Goal: Communication & Community: Answer question/provide support

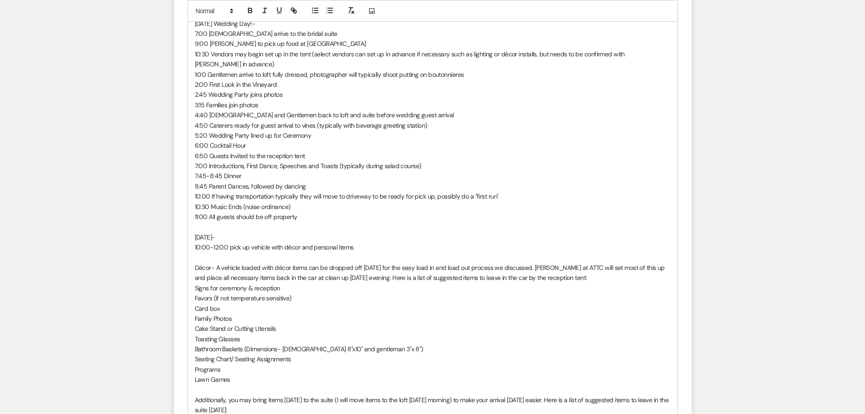
scroll to position [818, 0]
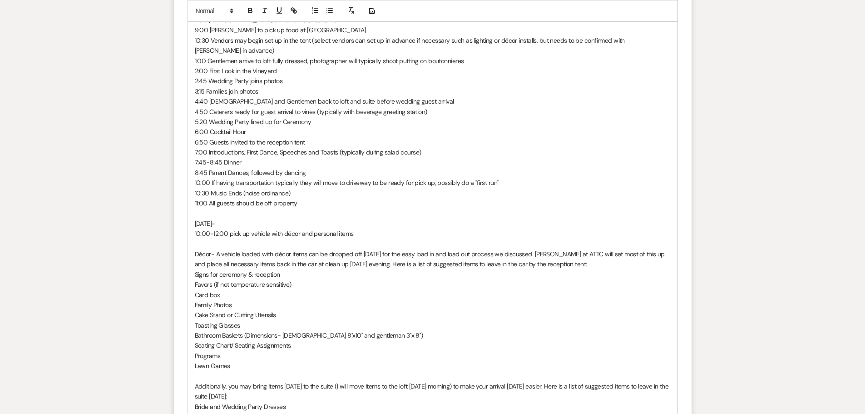
drag, startPoint x: 580, startPoint y: 242, endPoint x: 585, endPoint y: 239, distance: 5.3
click at [580, 250] on span "Décor- A vehicle loaded with décor items can be dropped off [DATE] for the easy…" at bounding box center [431, 259] width 472 height 18
click at [608, 250] on span "Décor- A vehicle loaded with décor items can be dropped off [DATE] for the easy…" at bounding box center [429, 259] width 468 height 18
drag, startPoint x: 651, startPoint y: 242, endPoint x: 677, endPoint y: 239, distance: 26.5
click at [652, 250] on span "Décor- A vehicle loaded with décor items can be dropped off [DATE] for the easy…" at bounding box center [430, 259] width 470 height 18
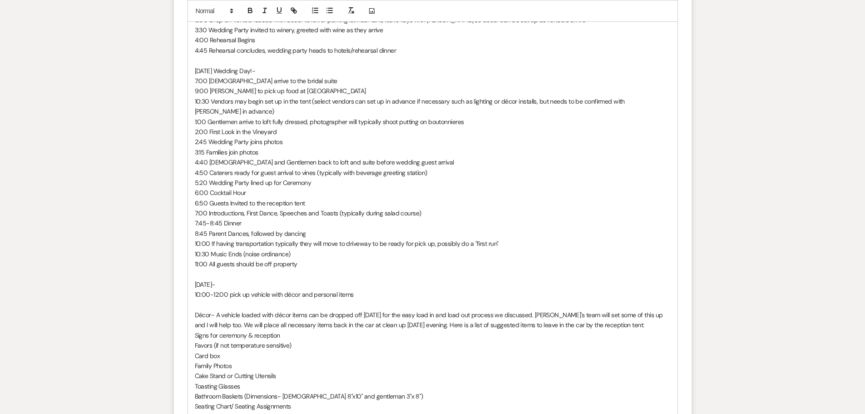
scroll to position [772, 0]
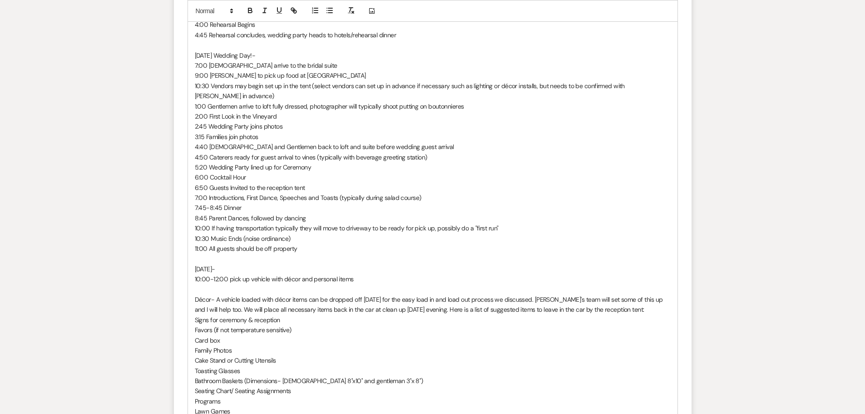
drag, startPoint x: 203, startPoint y: 104, endPoint x: 219, endPoint y: 102, distance: 16.6
click at [203, 111] on p "2:00 First Look in the Vineyard" at bounding box center [433, 116] width 476 height 10
drag, startPoint x: 203, startPoint y: 114, endPoint x: 227, endPoint y: 109, distance: 24.6
click at [205, 121] on p "2:45 Wedding Party joins photos" at bounding box center [433, 126] width 476 height 10
click at [204, 132] on p "3:15 Families join photos" at bounding box center [433, 137] width 476 height 10
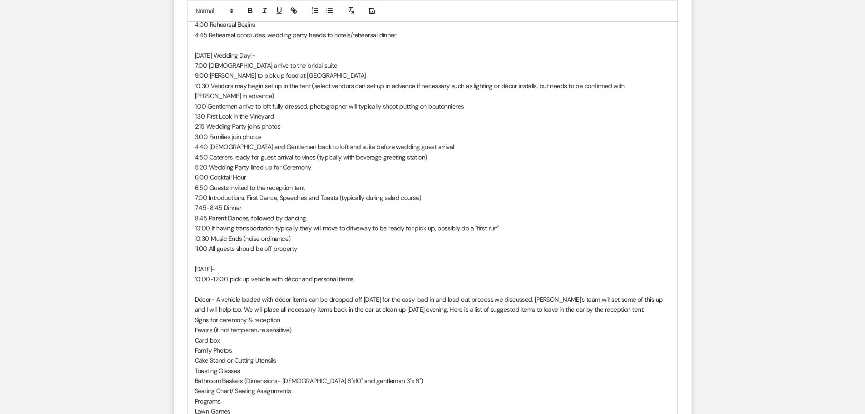
drag, startPoint x: 203, startPoint y: 135, endPoint x: 297, endPoint y: 137, distance: 93.6
click at [204, 142] on p "4:40 [DEMOGRAPHIC_DATA] and Gentlemen back to loft and suite before wedding gue…" at bounding box center [433, 147] width 476 height 10
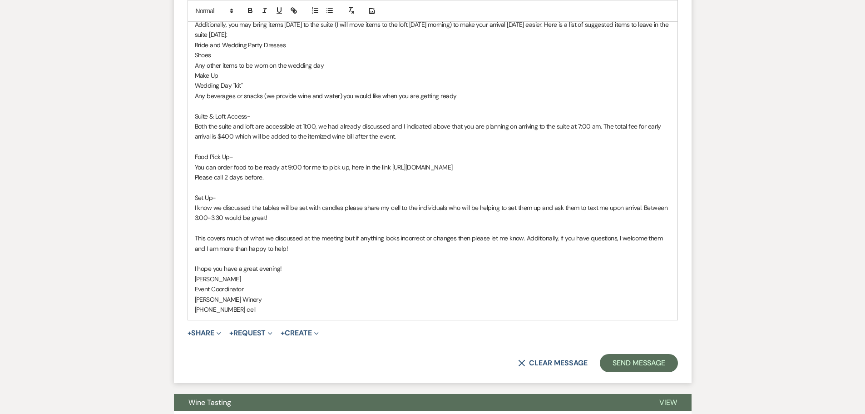
scroll to position [1181, 0]
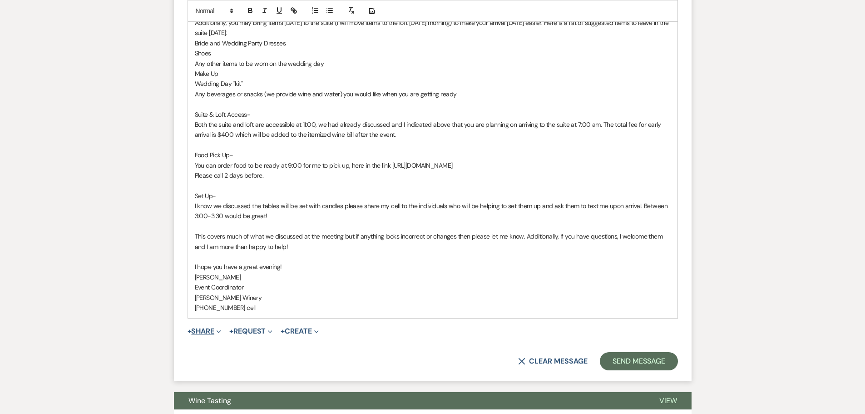
click at [207, 328] on button "+ Share Expand" at bounding box center [205, 331] width 34 height 7
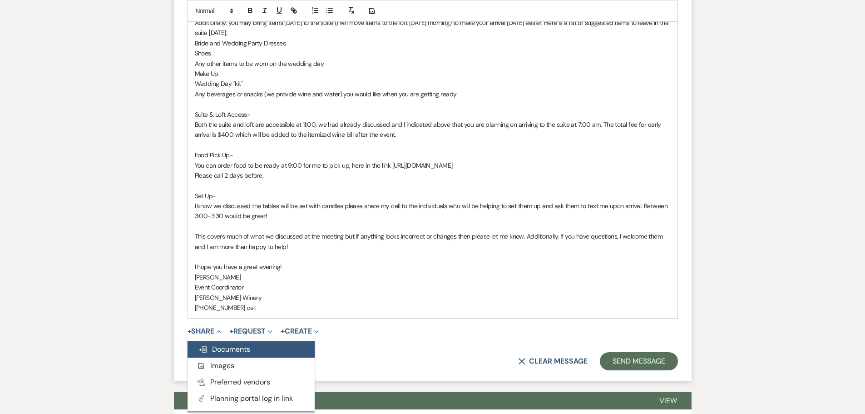
click at [214, 344] on span "Doc Upload Documents" at bounding box center [225, 349] width 52 height 10
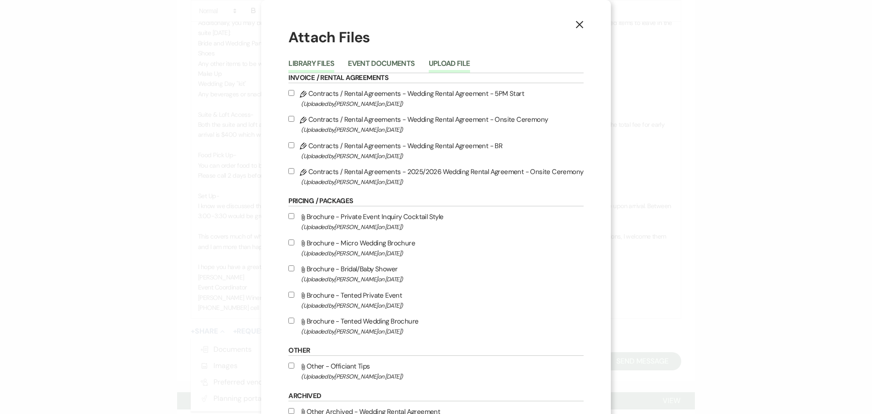
click at [453, 64] on button "Upload File" at bounding box center [449, 66] width 41 height 13
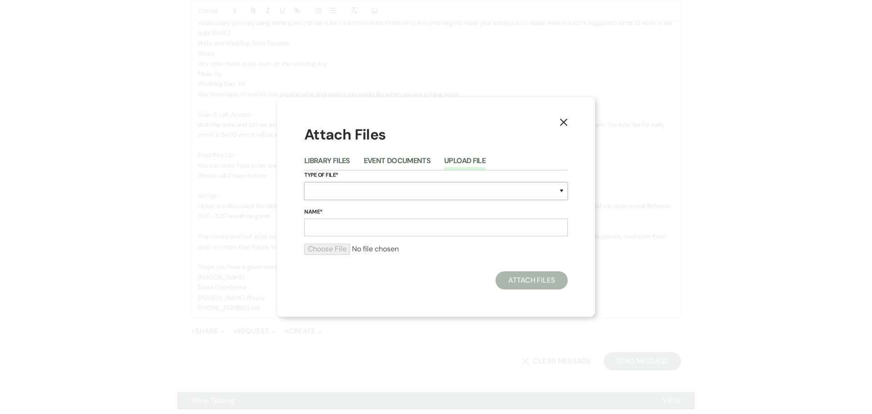
click at [335, 192] on select "Special Event Insurance Vendor Certificate of Insurance Contracts / Rental Agre…" at bounding box center [436, 191] width 264 height 18
select select "0"
click at [304, 182] on select "Special Event Insurance Vendor Certificate of Insurance Contracts / Rental Agre…" at bounding box center [436, 191] width 264 height 18
click at [330, 221] on input "Name*" at bounding box center [436, 228] width 264 height 18
type input "Ceremony Sheet"
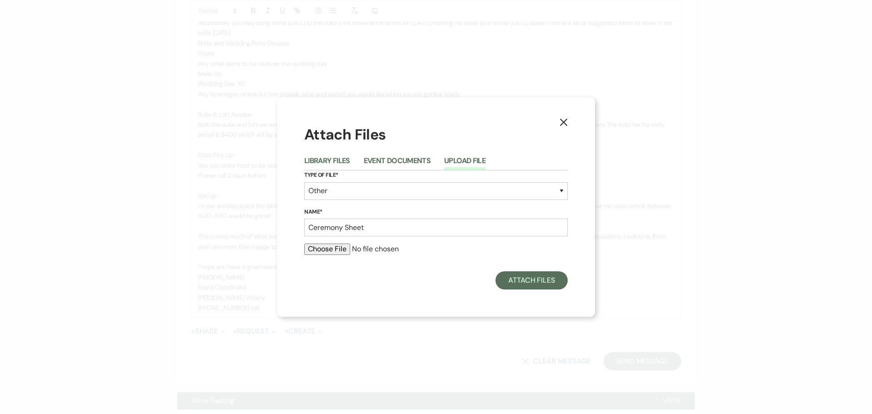
click at [331, 253] on input "file" at bounding box center [436, 249] width 264 height 11
type input "C:\fakepath\[PERSON_NAME] & [PERSON_NAME] Sheet.xlsx"
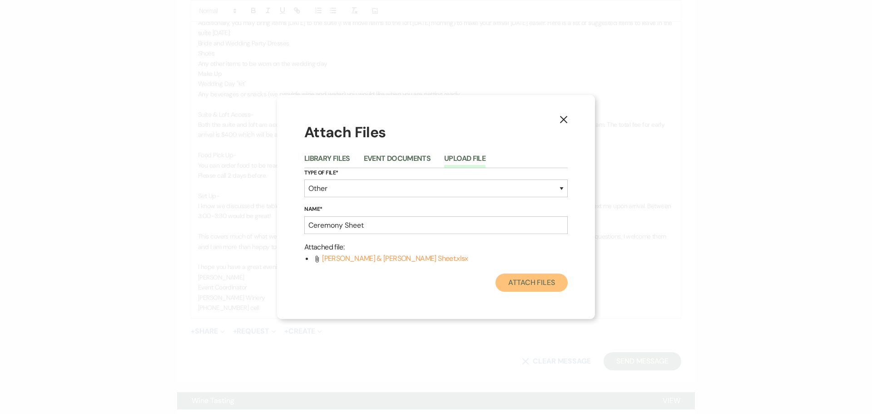
click at [527, 281] on button "Attach Files" at bounding box center [532, 282] width 72 height 18
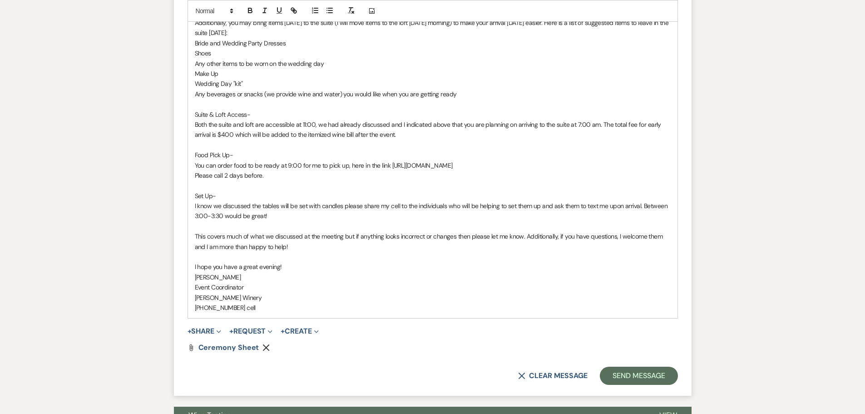
click at [278, 262] on p "I hope you have a great evening!" at bounding box center [433, 267] width 476 height 10
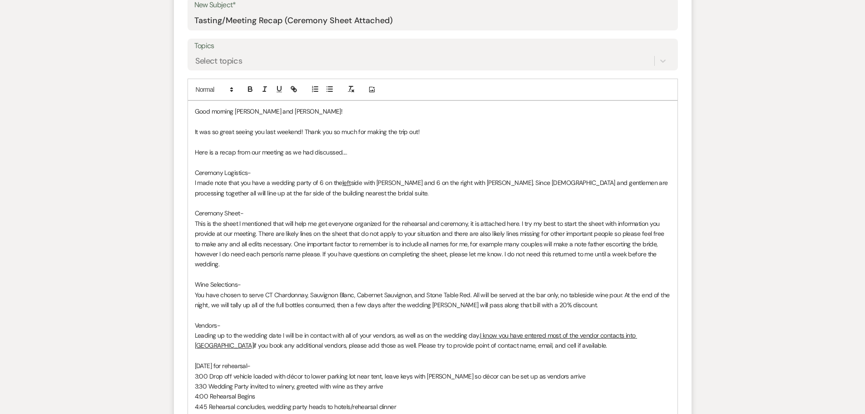
scroll to position [409, 0]
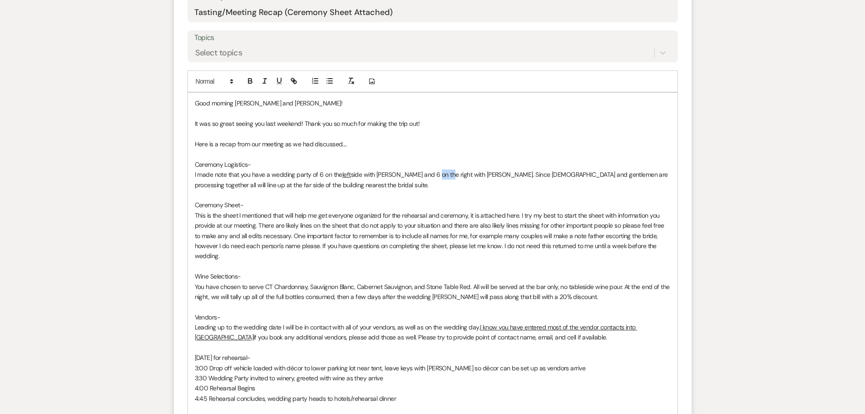
drag, startPoint x: 431, startPoint y: 174, endPoint x: 443, endPoint y: 175, distance: 12.8
click at [443, 175] on p "I made note that you have a wedding party of 6 on the left side with [PERSON_NA…" at bounding box center [433, 179] width 476 height 20
click at [277, 79] on icon "button" at bounding box center [279, 81] width 8 height 8
click at [493, 141] on p "Here is a recap from our meeting as we had discussed...." at bounding box center [433, 144] width 476 height 10
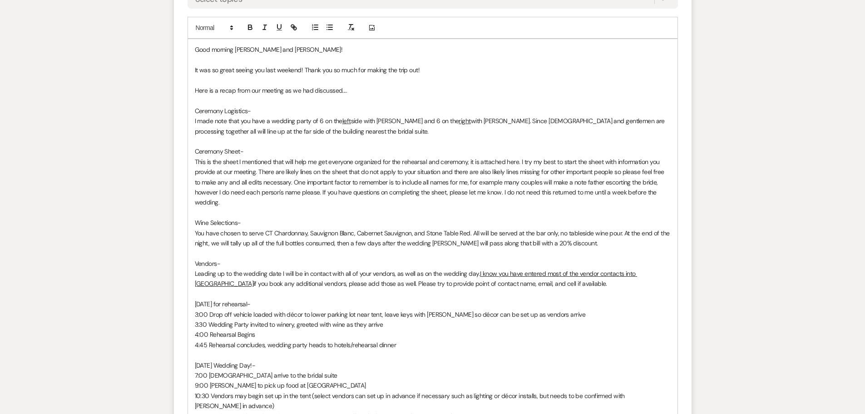
scroll to position [591, 0]
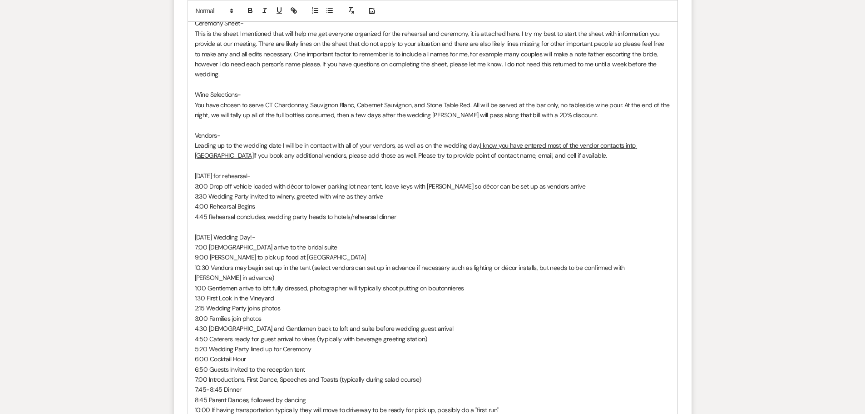
click at [550, 186] on p "3:00 Drop off vehicle loaded with décor to lower parking lot near tent, leave k…" at bounding box center [433, 186] width 476 height 10
click at [312, 260] on p "9:00 [PERSON_NAME] to pick up food at [GEOGRAPHIC_DATA]" at bounding box center [433, 257] width 476 height 10
click at [409, 237] on p "[DATE] Wedding Day!-" at bounding box center [433, 237] width 476 height 10
click at [272, 313] on p "3:00 Families join photos" at bounding box center [433, 318] width 476 height 10
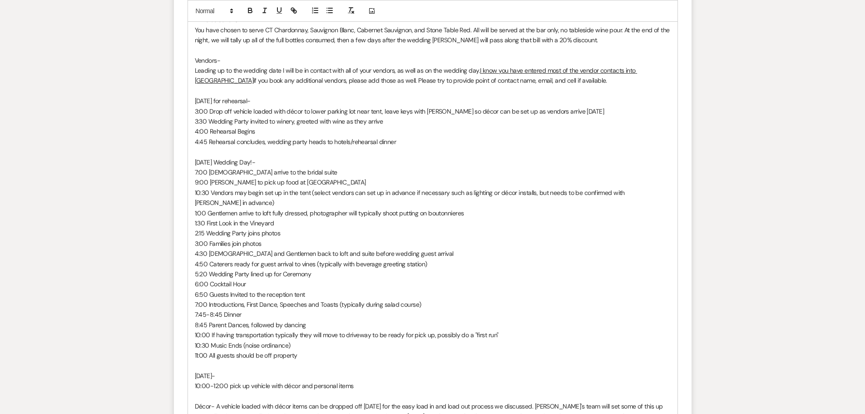
scroll to position [681, 0]
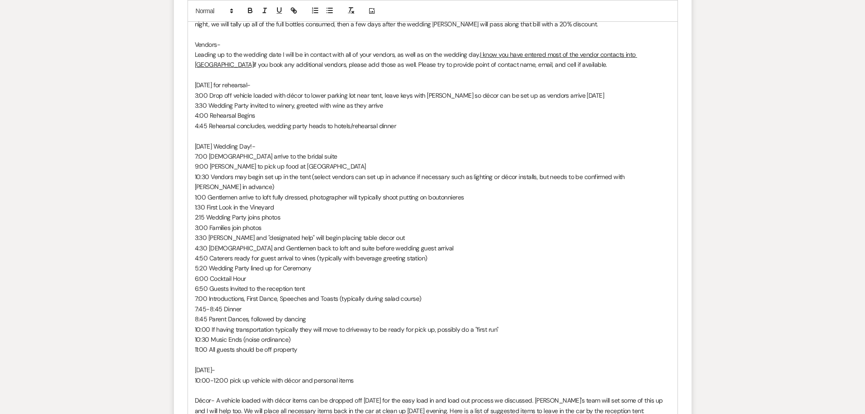
click at [207, 233] on p "3:30 [PERSON_NAME] and "designated help" will begin placing table decor out" at bounding box center [433, 238] width 476 height 10
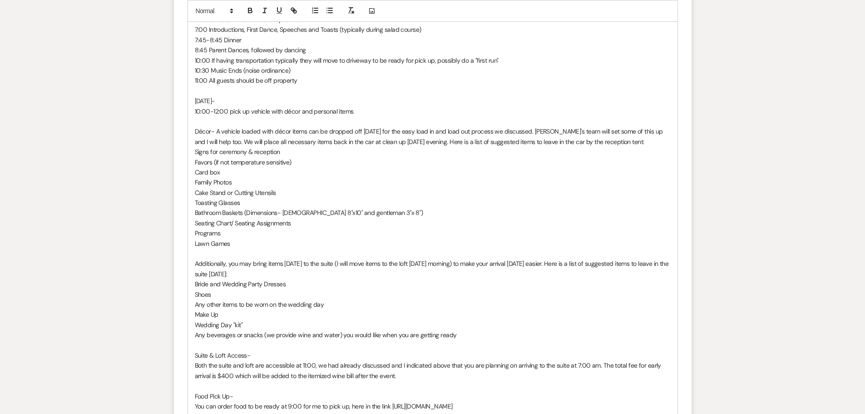
scroll to position [954, 0]
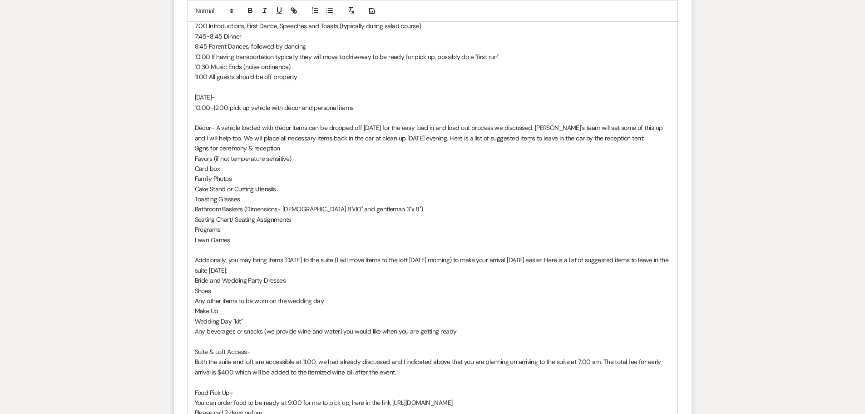
click at [409, 256] on span "Additionally, you may bring items [DATE] to the suite (I will move items to the…" at bounding box center [433, 265] width 476 height 18
click at [571, 256] on span "Additionally, you may bring items [DATE] to the suite (I will move items to the…" at bounding box center [427, 265] width 465 height 18
click at [288, 259] on span "Additionally, you may bring items [DATE] to the suite (I will move items to the…" at bounding box center [427, 265] width 465 height 18
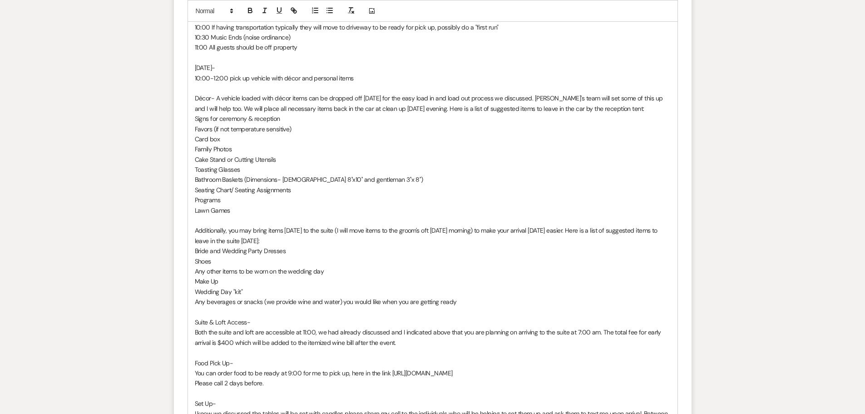
scroll to position [999, 0]
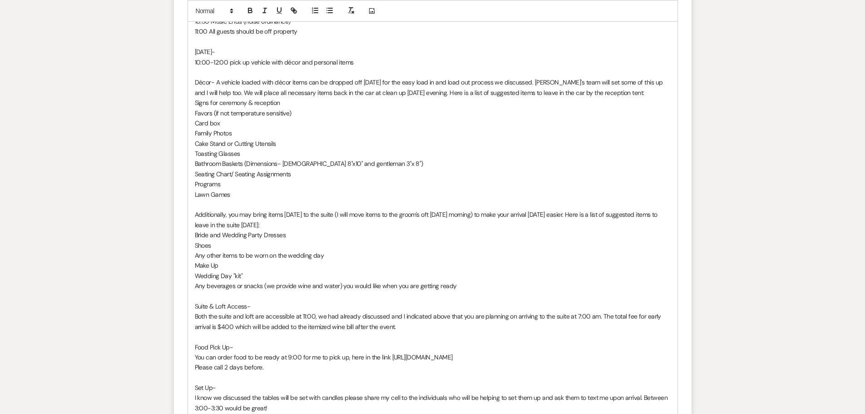
click at [266, 282] on span "Any beverages or snacks (we provide wine and water) you would like when you are…" at bounding box center [326, 286] width 262 height 8
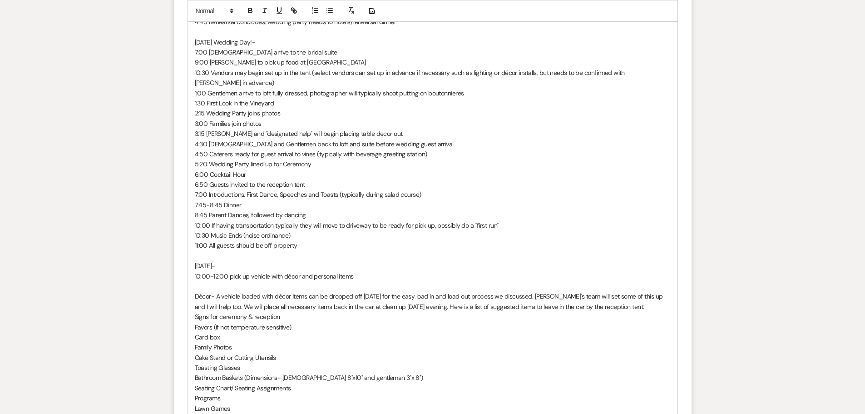
scroll to position [772, 0]
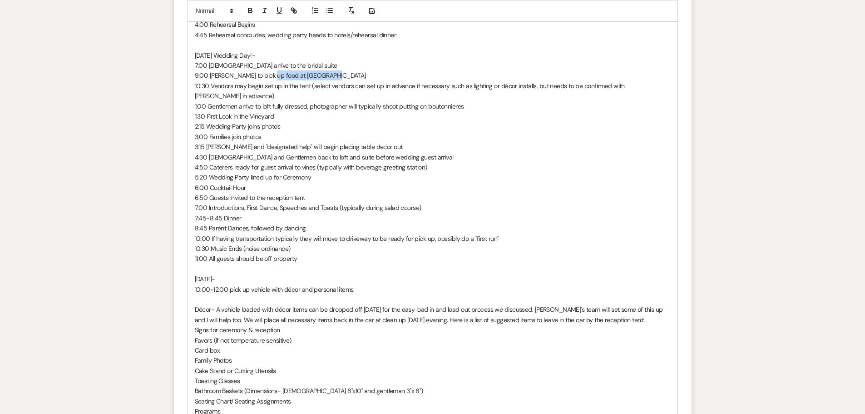
drag, startPoint x: 328, startPoint y: 72, endPoint x: 266, endPoint y: 77, distance: 61.5
click at [266, 77] on p "9:00 [PERSON_NAME] to pick up food at [GEOGRAPHIC_DATA]" at bounding box center [433, 75] width 476 height 10
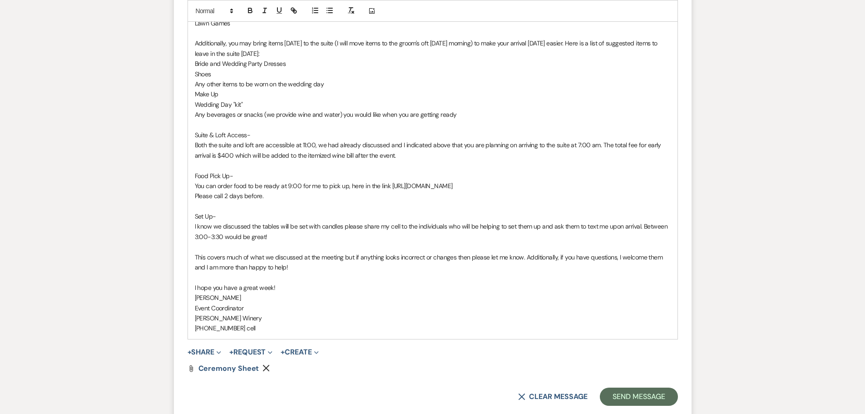
scroll to position [1181, 0]
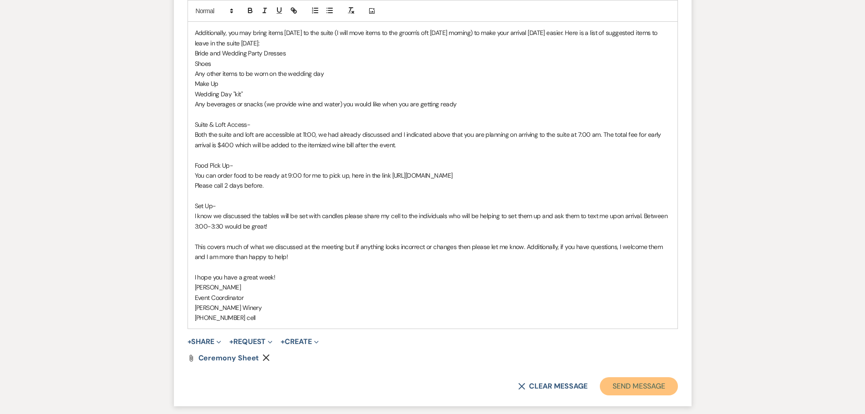
click at [652, 377] on button "Send Message" at bounding box center [639, 386] width 78 height 18
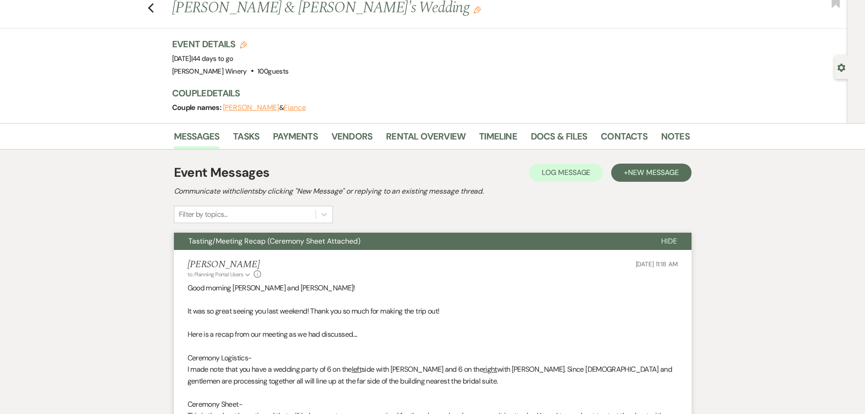
scroll to position [0, 0]
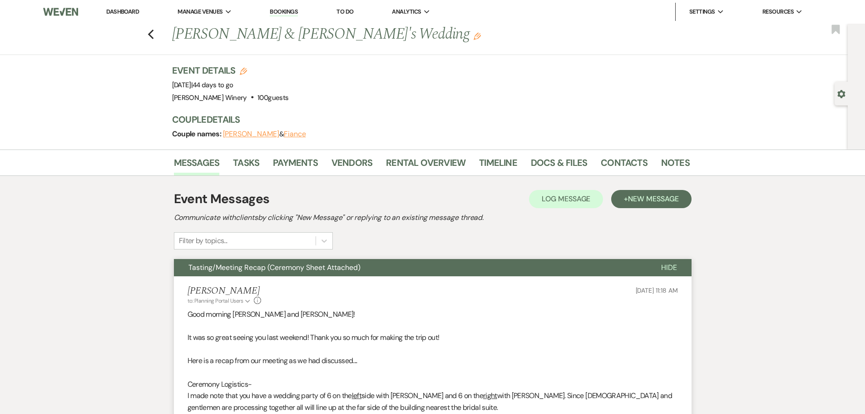
click at [116, 10] on link "Dashboard" at bounding box center [122, 12] width 33 height 8
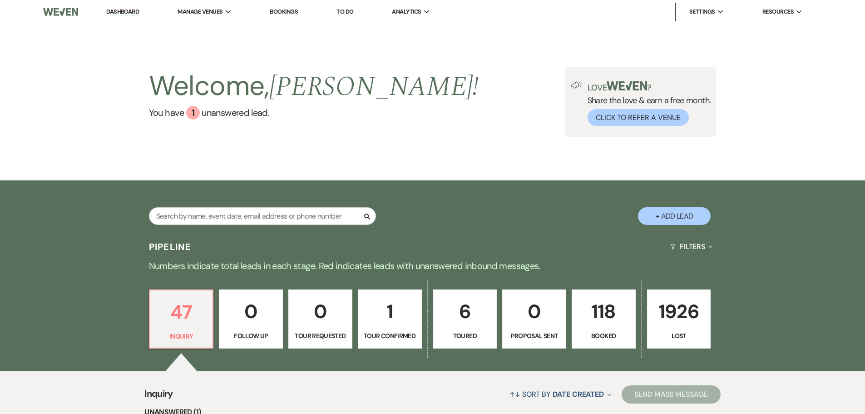
scroll to position [182, 0]
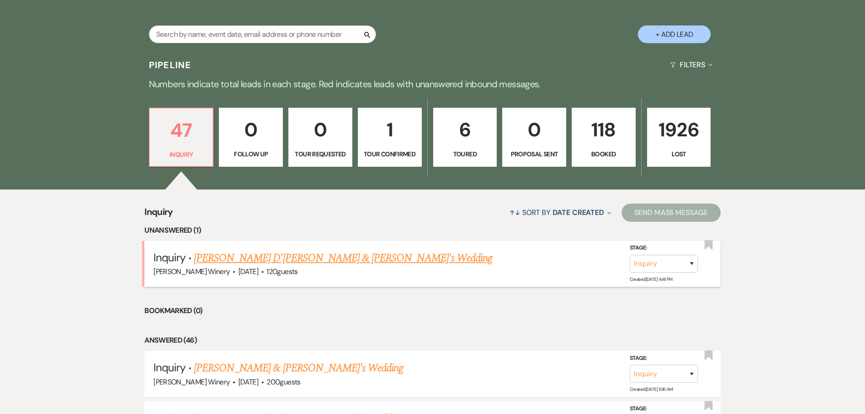
click at [240, 261] on link "[PERSON_NAME] D'[PERSON_NAME] & [PERSON_NAME]'s Wedding" at bounding box center [343, 258] width 298 height 16
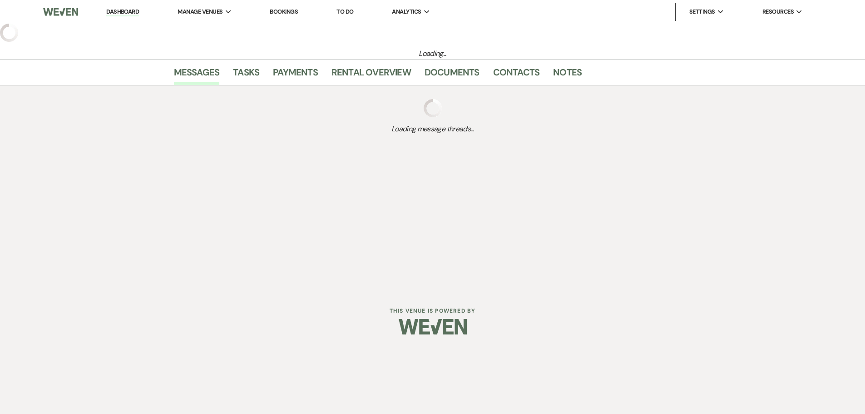
select select "5"
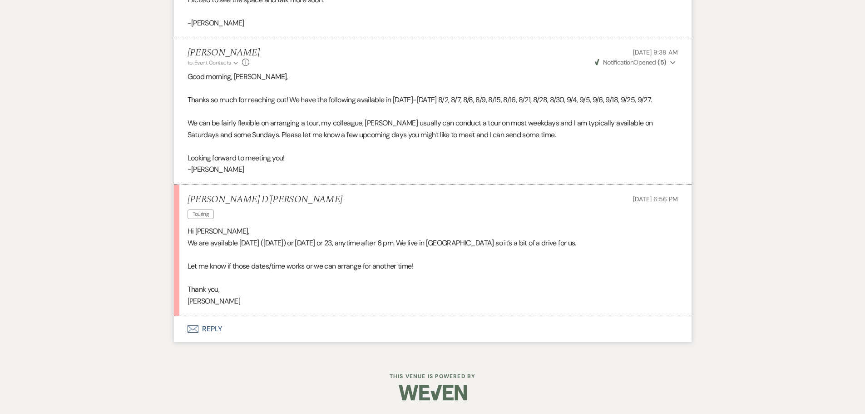
scroll to position [836, 0]
click at [204, 327] on button "Envelope Reply" at bounding box center [433, 328] width 518 height 25
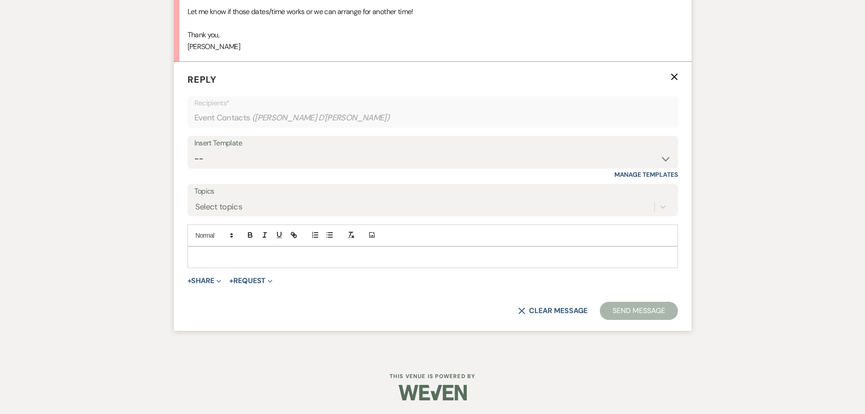
scroll to position [1080, 0]
click at [214, 262] on p at bounding box center [433, 257] width 476 height 10
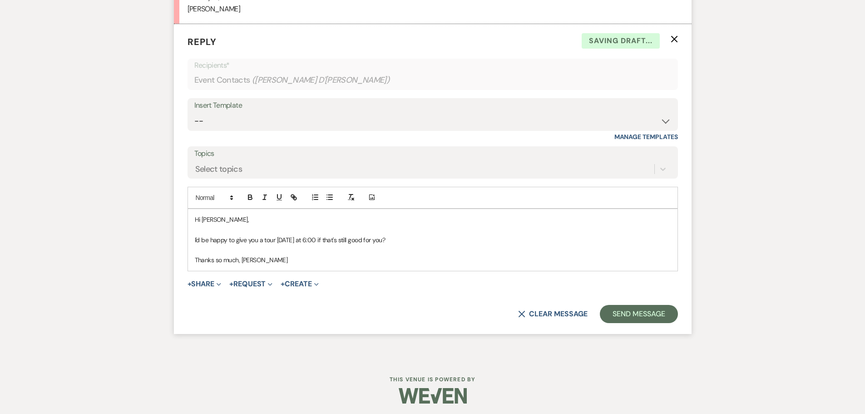
scroll to position [1126, 0]
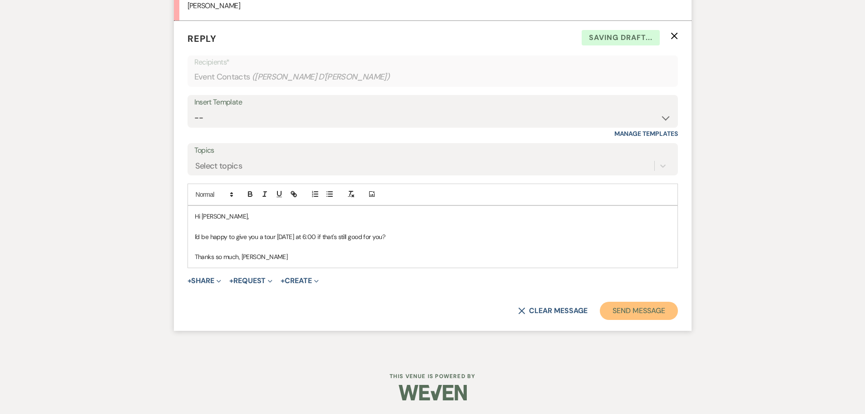
click at [652, 312] on button "Send Message" at bounding box center [639, 311] width 78 height 18
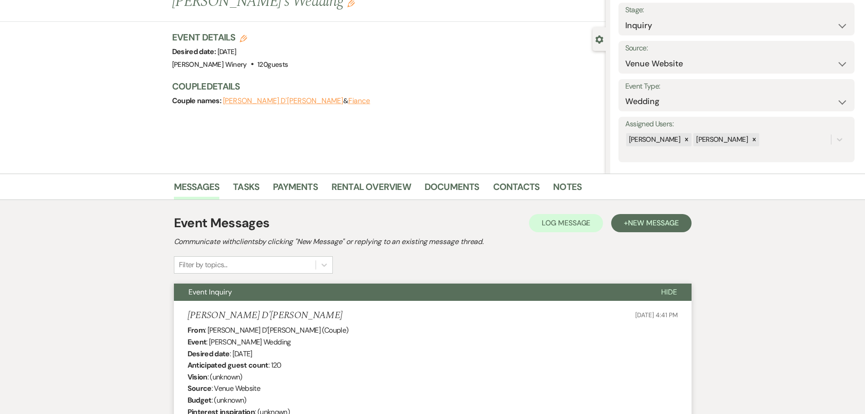
scroll to position [0, 0]
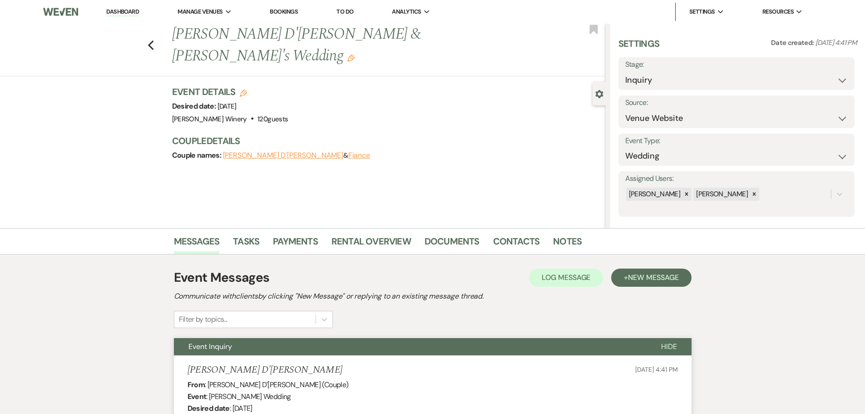
click at [115, 10] on link "Dashboard" at bounding box center [122, 12] width 33 height 9
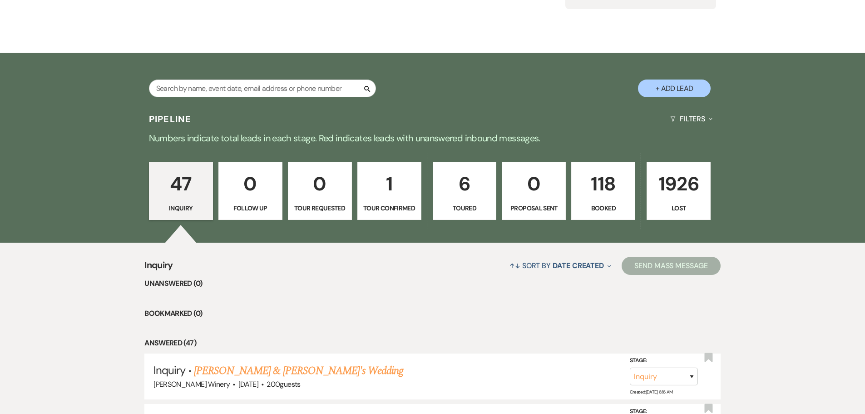
scroll to position [136, 0]
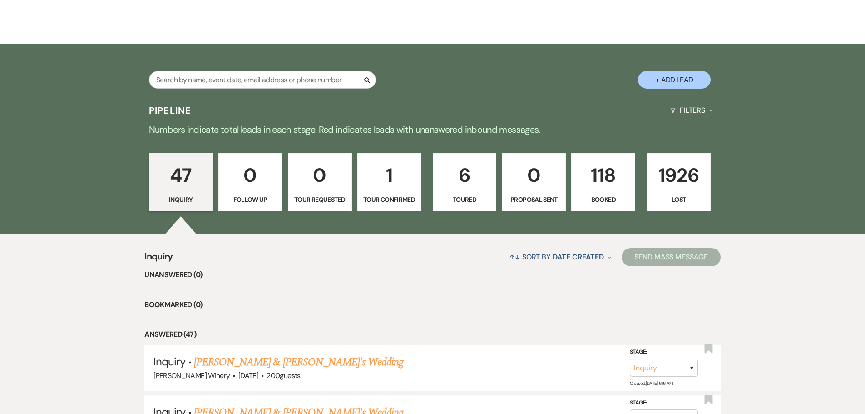
click at [468, 184] on p "6" at bounding box center [465, 175] width 52 height 30
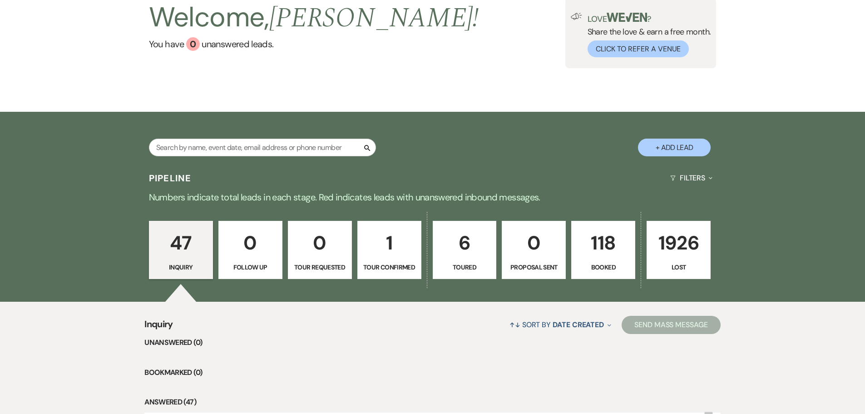
select select "5"
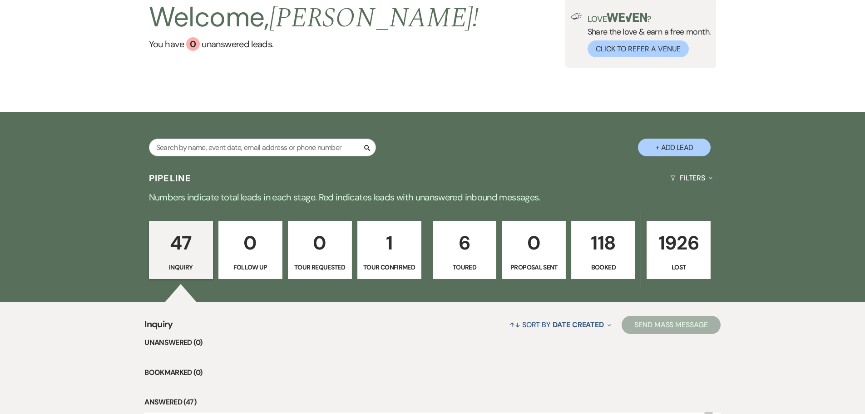
select select "5"
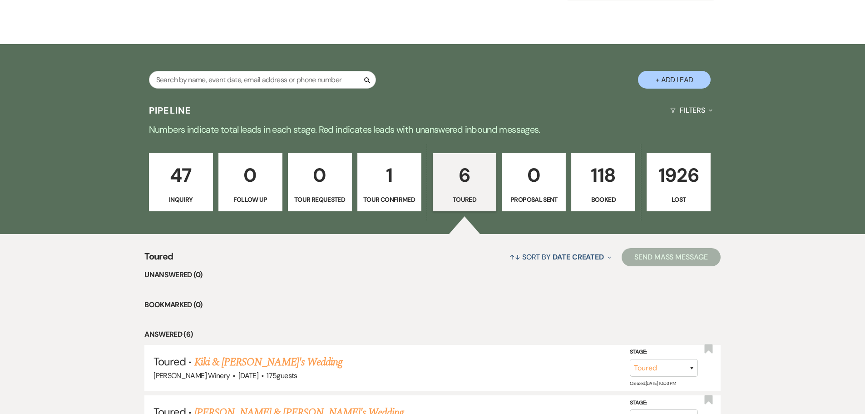
scroll to position [363, 0]
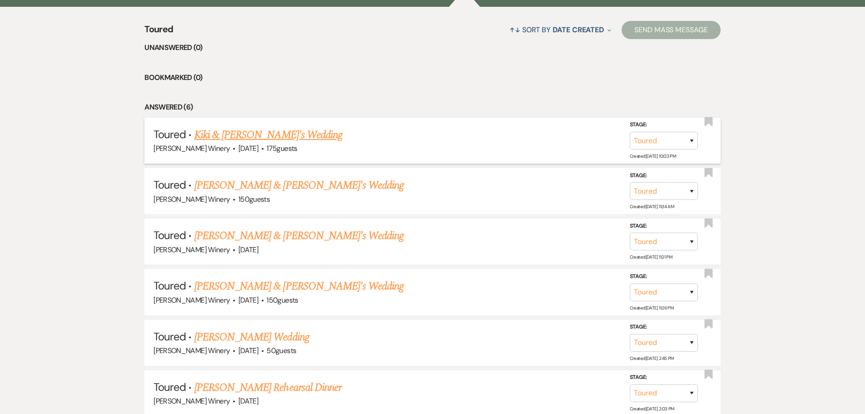
click at [248, 132] on link "Kiki & [PERSON_NAME]'s Wedding" at bounding box center [268, 135] width 148 height 16
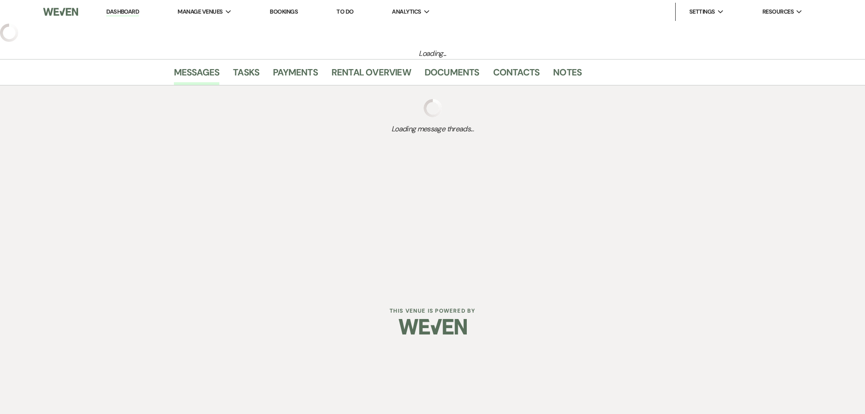
select select "5"
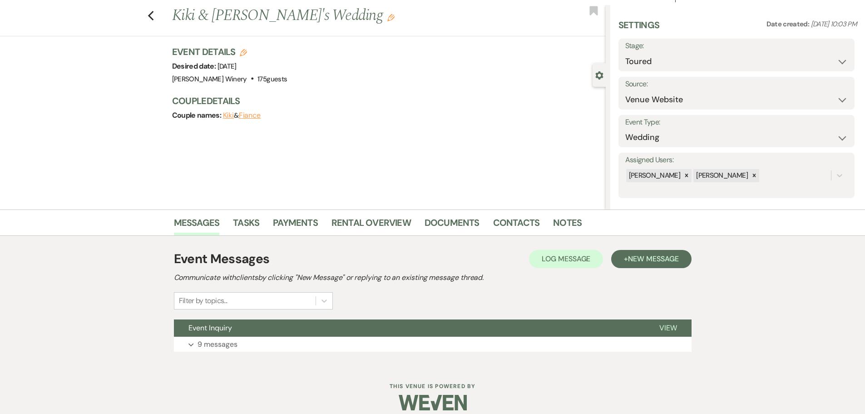
scroll to position [29, 0]
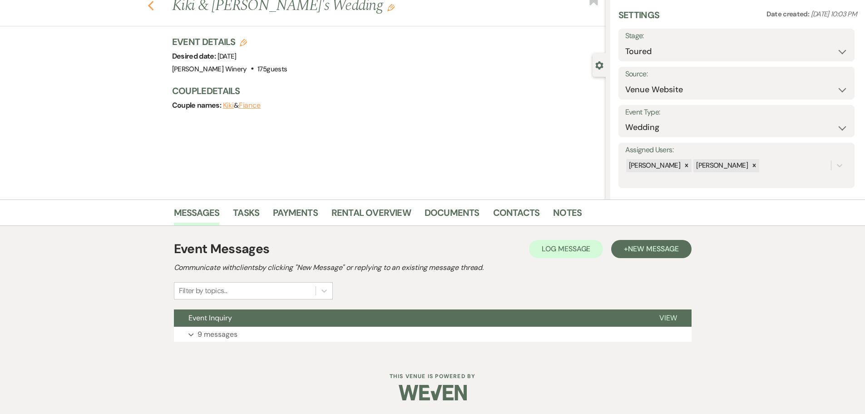
click at [152, 6] on use "button" at bounding box center [151, 6] width 6 height 10
select select "5"
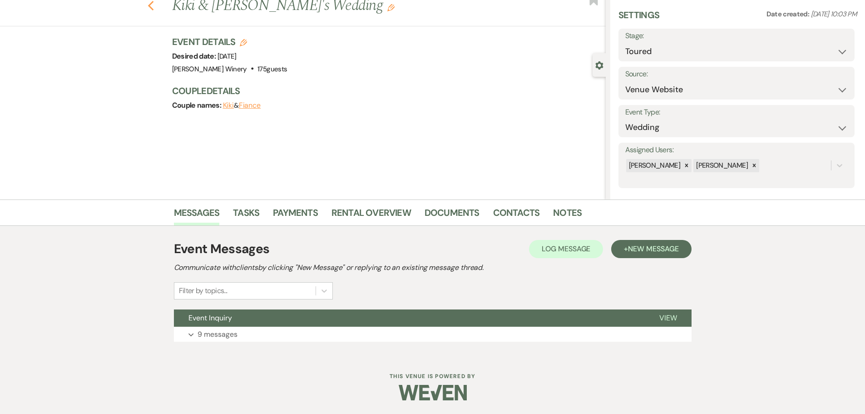
select select "5"
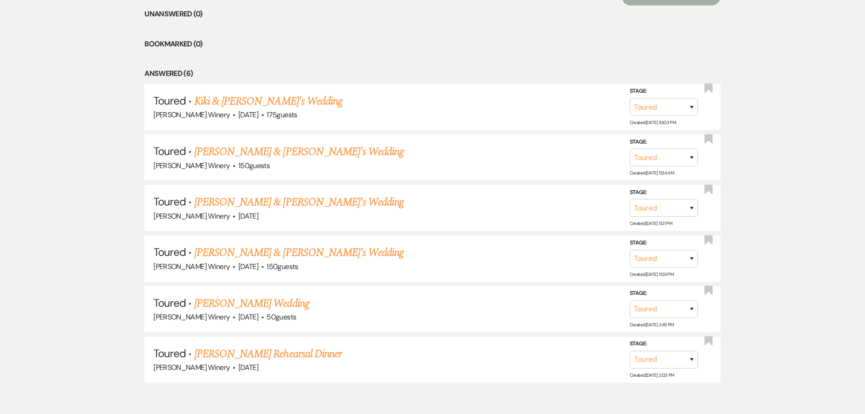
scroll to position [440, 0]
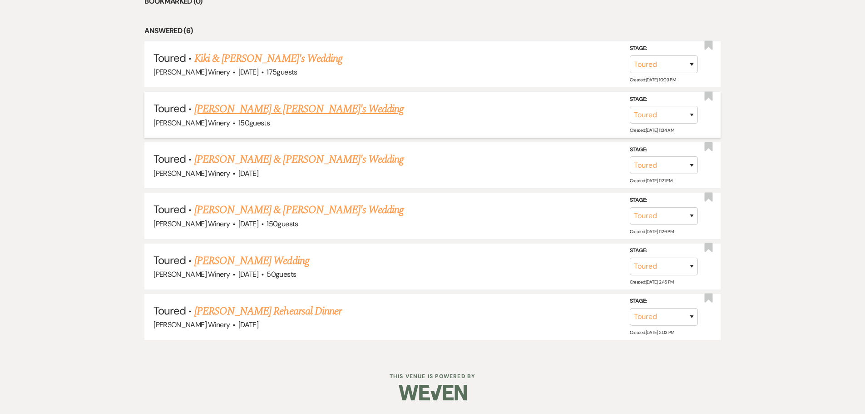
click at [260, 108] on link "[PERSON_NAME] & [PERSON_NAME]'s Wedding" at bounding box center [299, 109] width 210 height 16
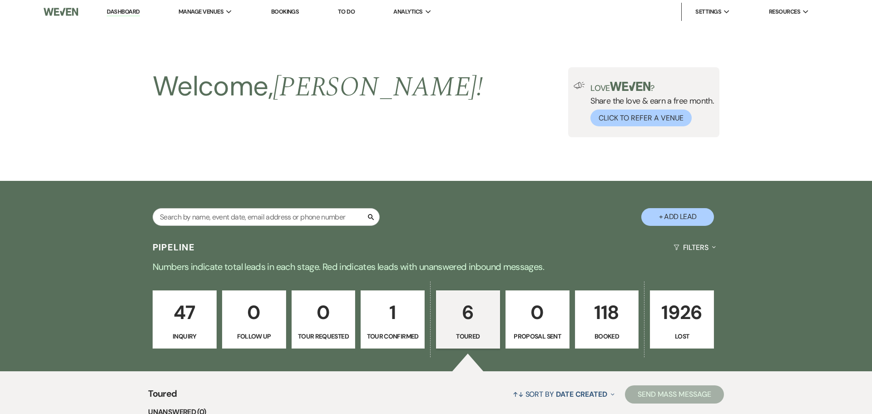
select select "5"
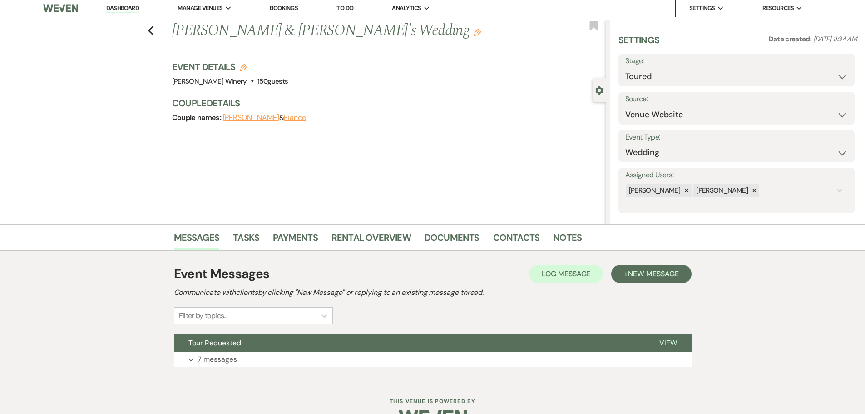
scroll to position [29, 0]
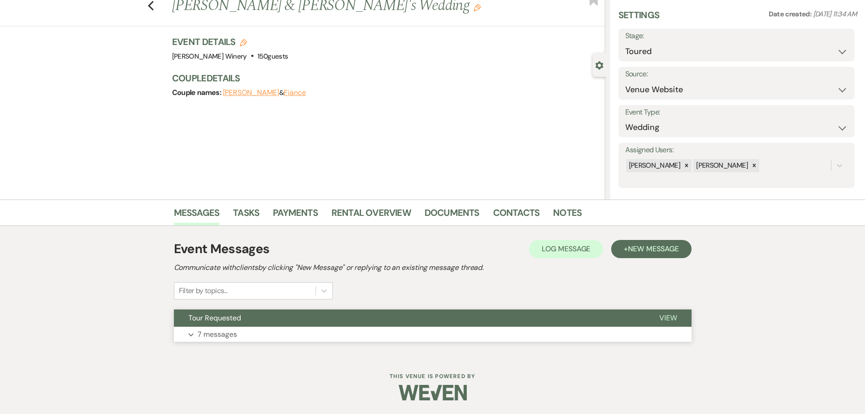
click at [242, 329] on button "Expand 7 messages" at bounding box center [433, 334] width 518 height 15
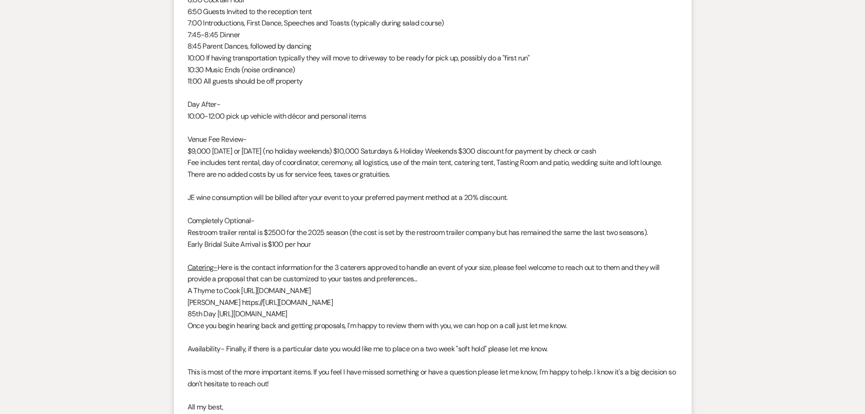
scroll to position [1619, 0]
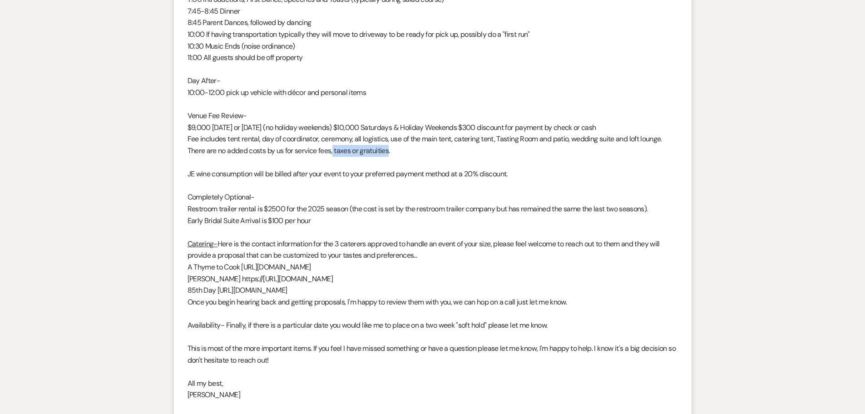
drag, startPoint x: 391, startPoint y: 138, endPoint x: 342, endPoint y: 141, distance: 48.7
click at [335, 141] on p "Fee includes tent rental, day of coordinator, ceremony, all logistics, use of t…" at bounding box center [433, 144] width 491 height 23
click at [409, 142] on p "Fee includes tent rental, day of coordinator, ceremony, all logistics, use of t…" at bounding box center [433, 144] width 491 height 23
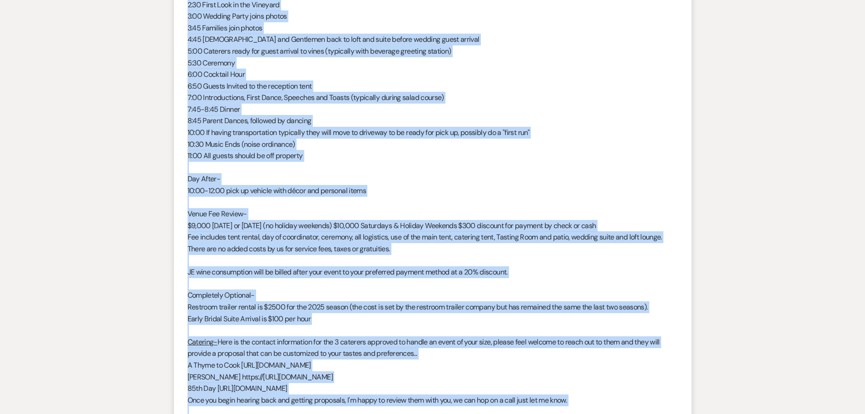
scroll to position [1713, 0]
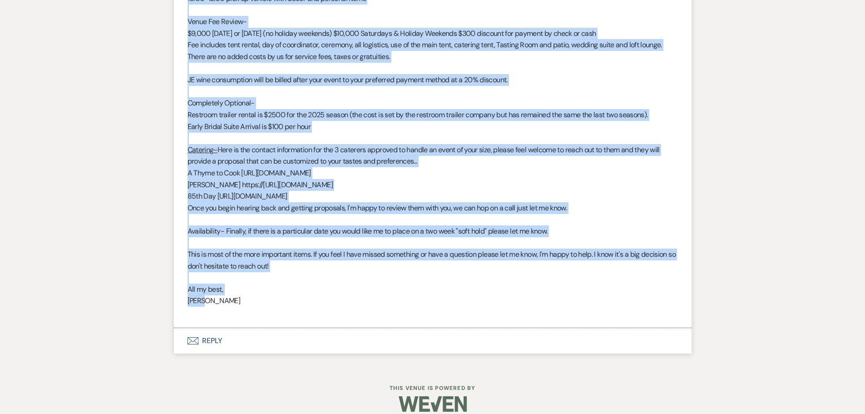
drag, startPoint x: 189, startPoint y: 116, endPoint x: 239, endPoint y: 292, distance: 182.9
copy div "Loremi dolor sit ametco adi eli s doei, temp inci! Ut lab etdolo magnaal en adm…"
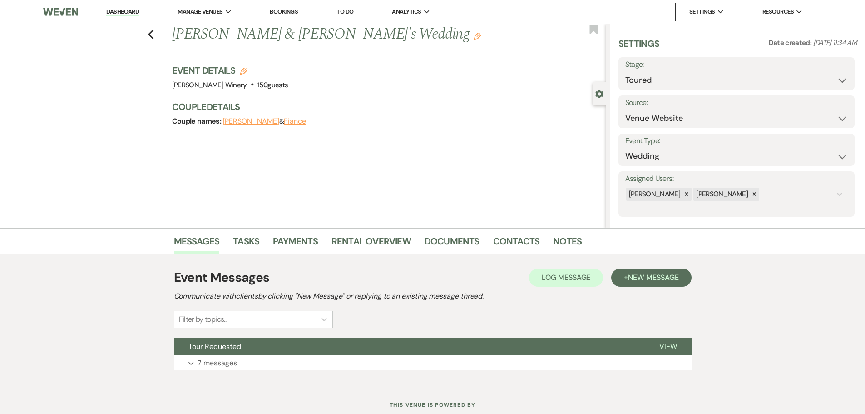
click at [118, 11] on link "Dashboard" at bounding box center [122, 12] width 33 height 9
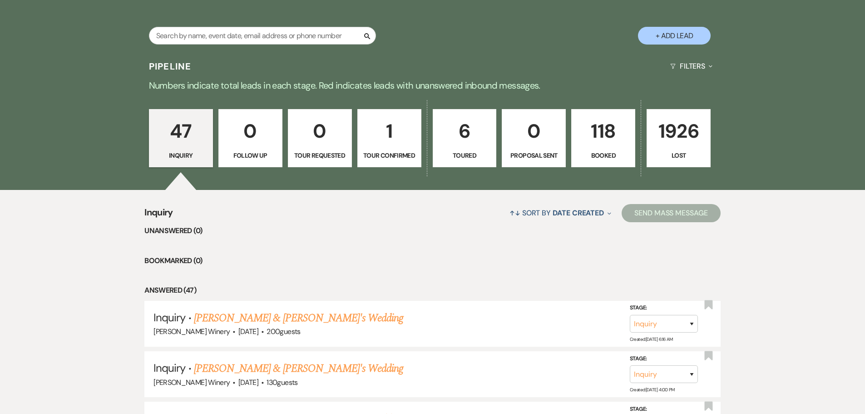
scroll to position [250, 0]
